Goal: Task Accomplishment & Management: Use online tool/utility

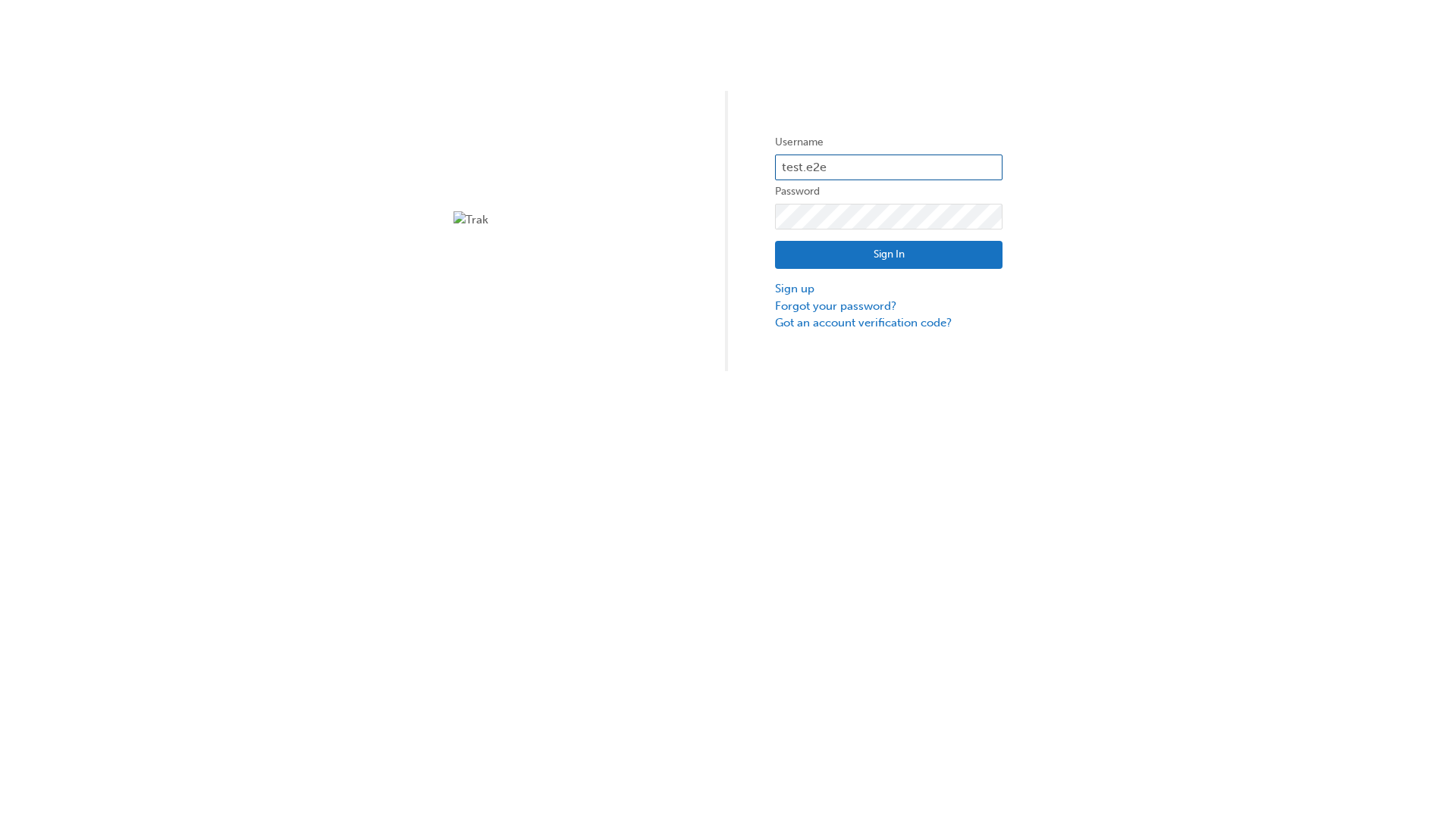
type input "test.e2e.user31"
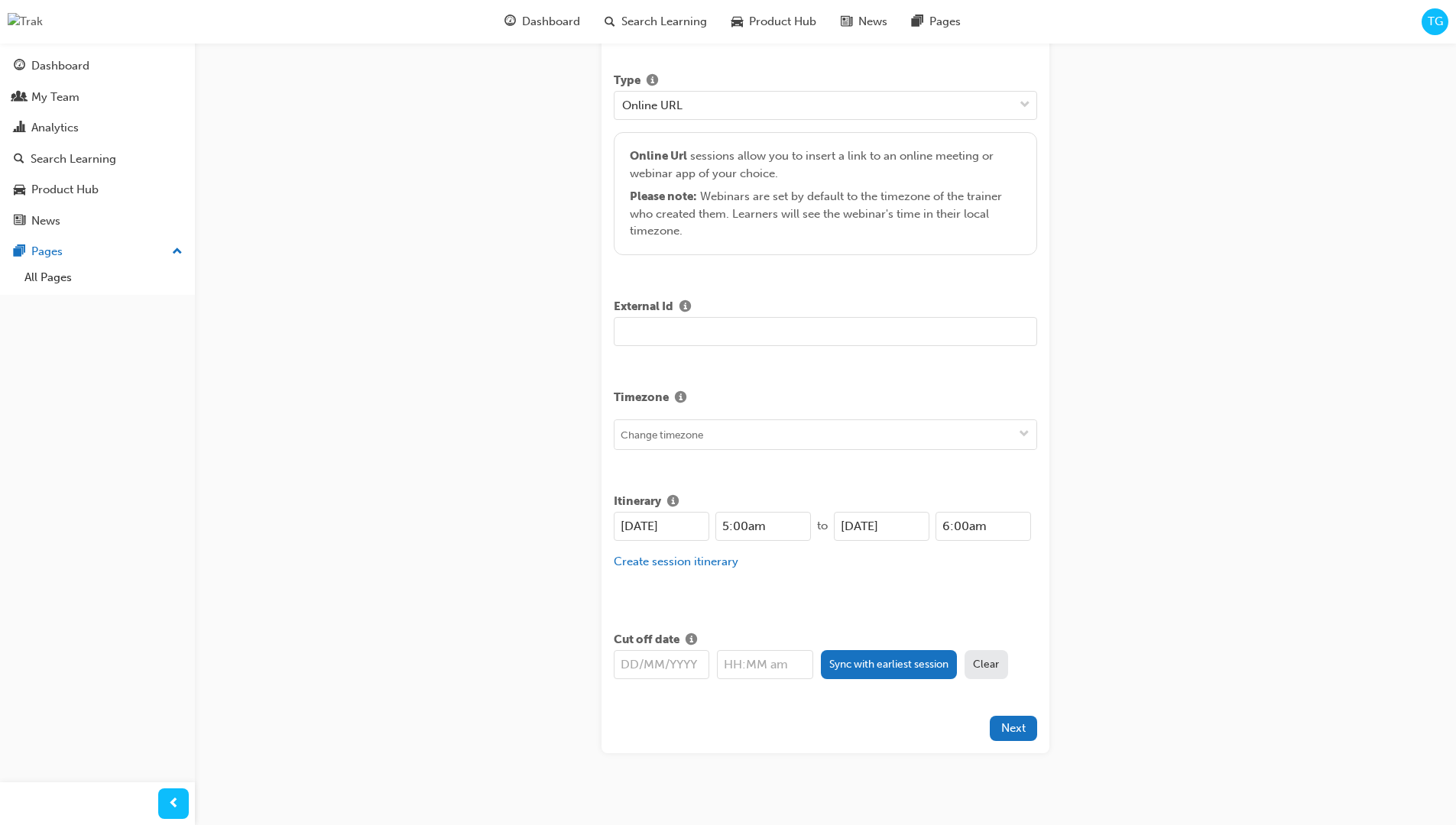
type input "Title for testing purposes"
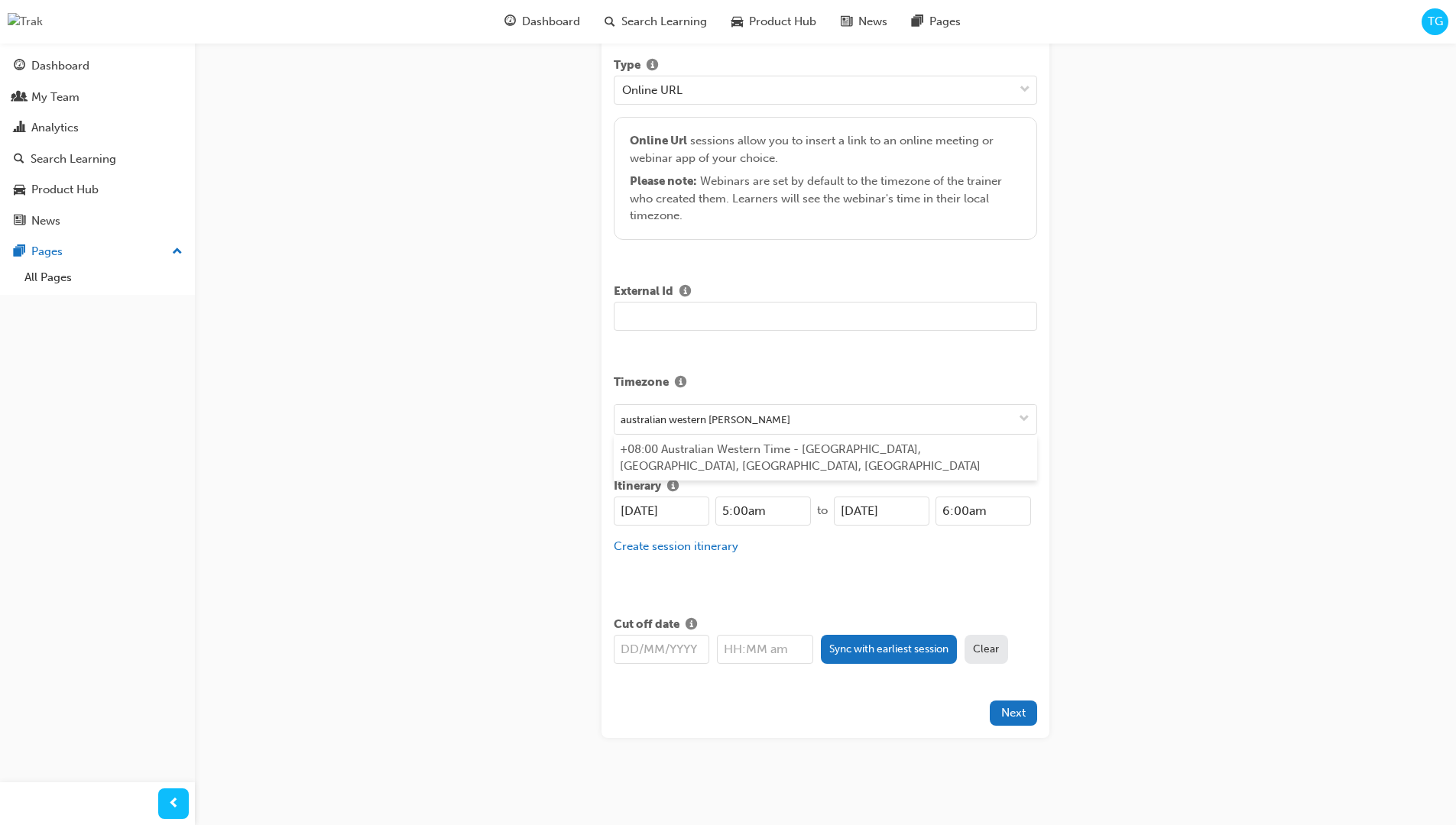
type input "australian western time"
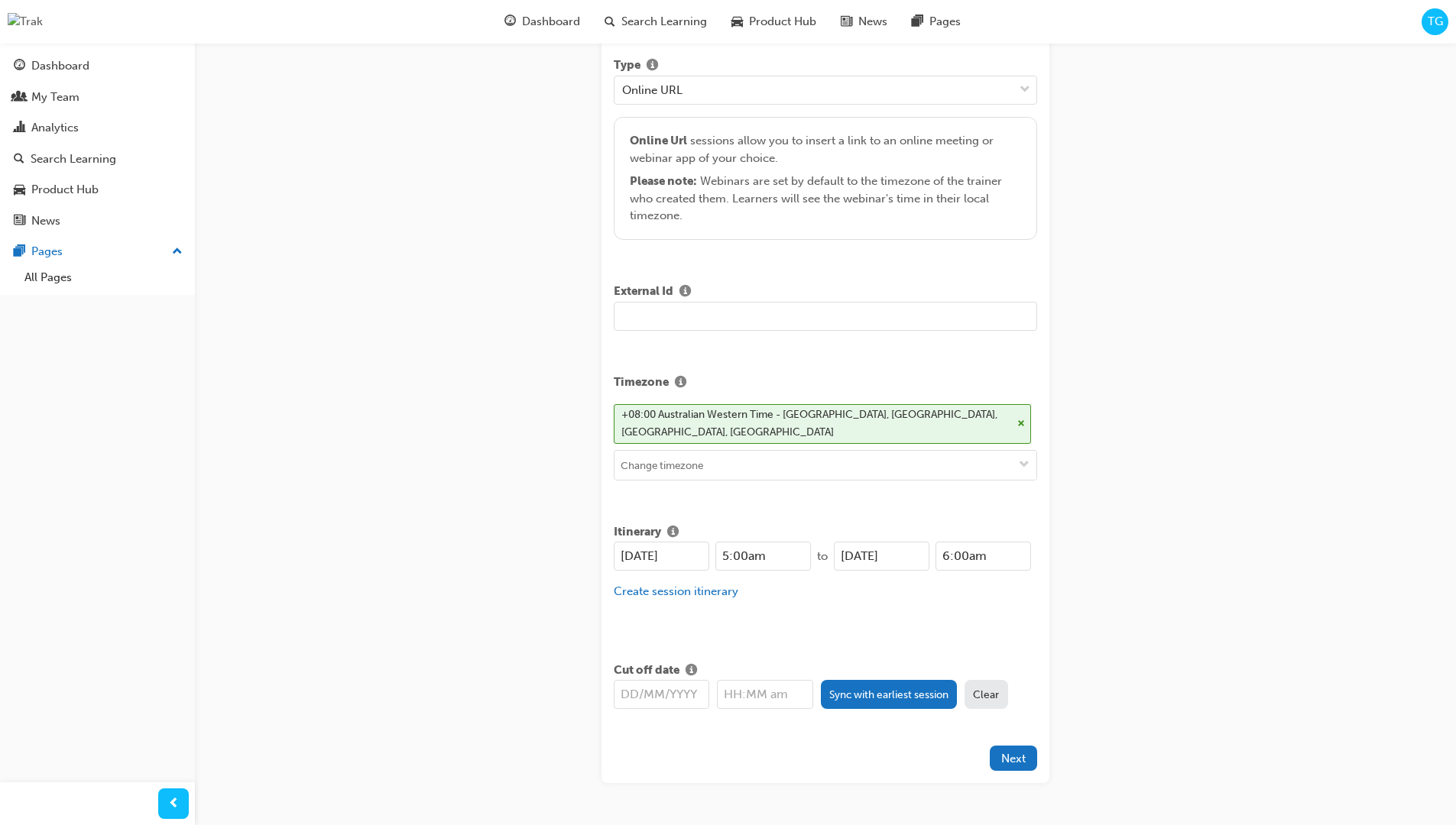
type input "[DATE]"
type input "5:00am"
